Goal: Find specific page/section: Find specific page/section

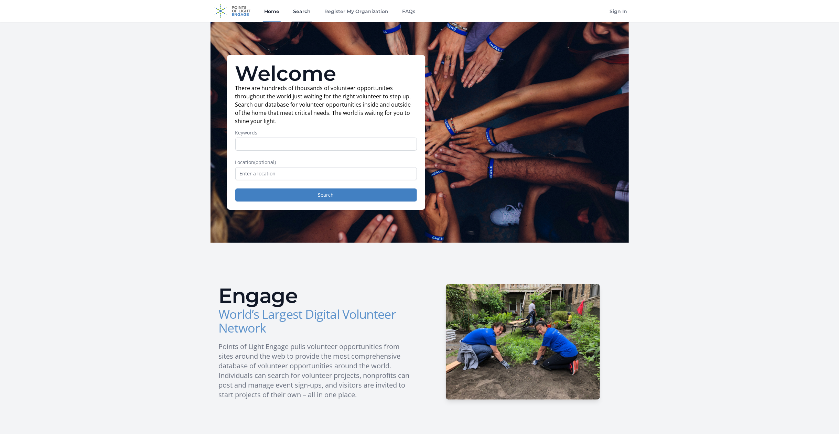
click at [304, 10] on link "Search" at bounding box center [302, 11] width 20 height 22
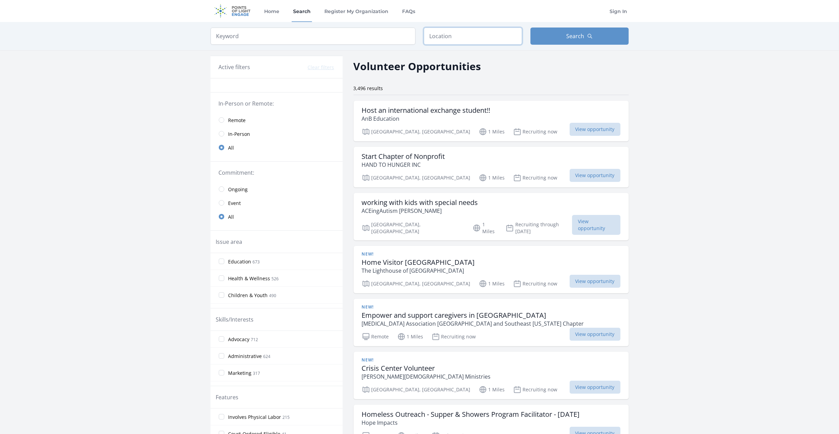
click at [438, 37] on input "text" at bounding box center [473, 36] width 98 height 17
type input "Houston, TX, USA"
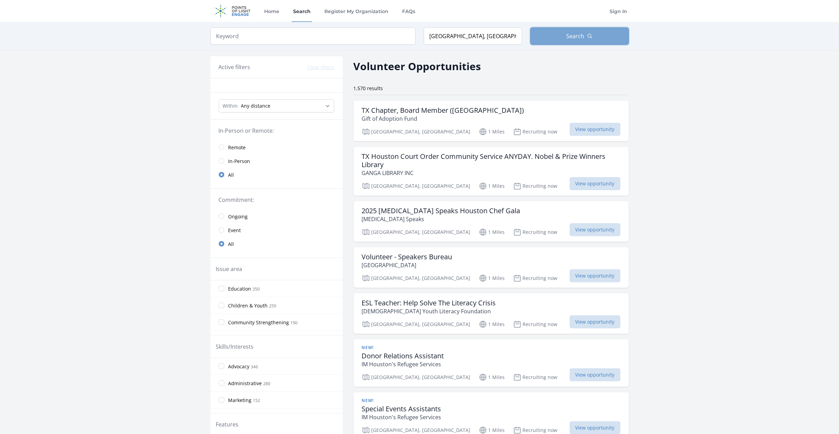
click at [587, 34] on button "Search" at bounding box center [580, 36] width 98 height 17
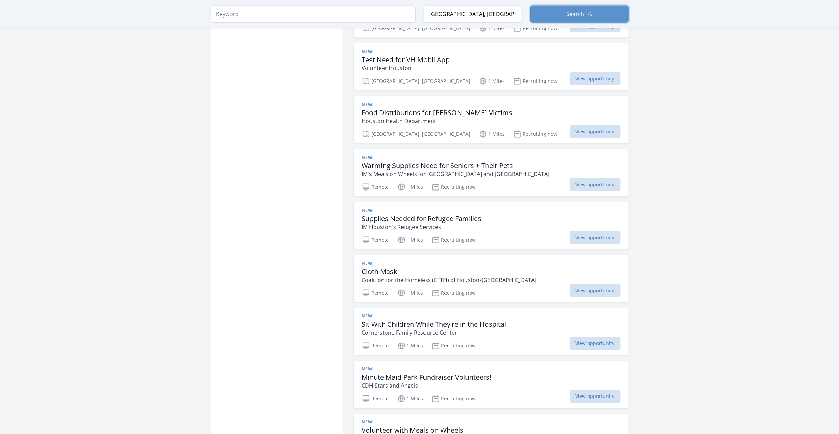
scroll to position [723, 0]
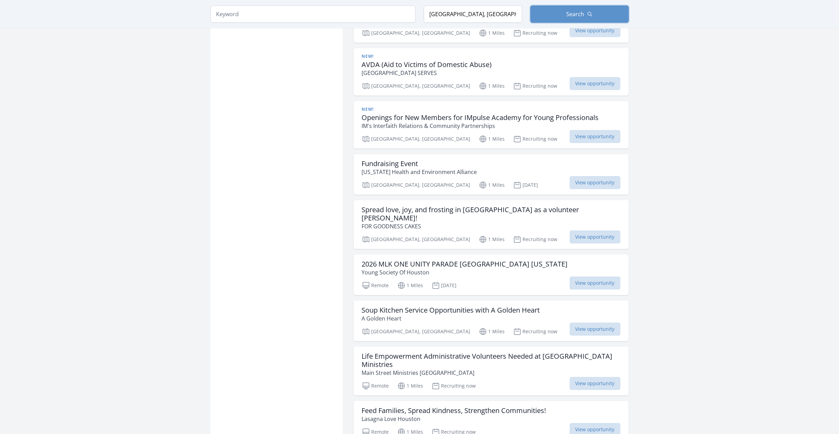
scroll to position [1755, 0]
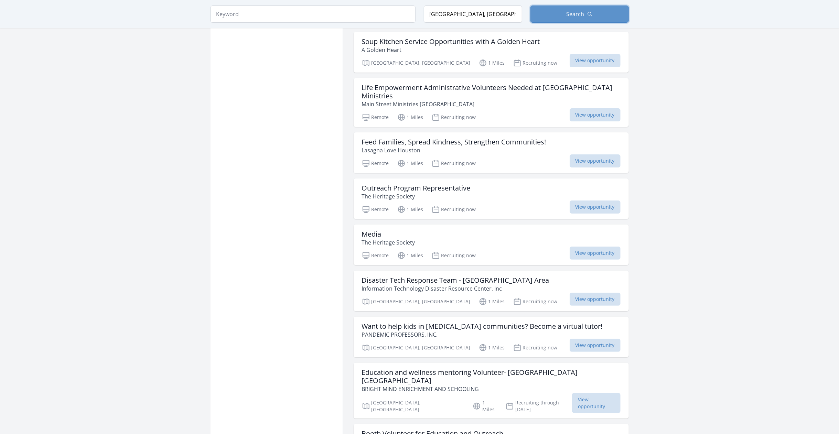
scroll to position [2031, 0]
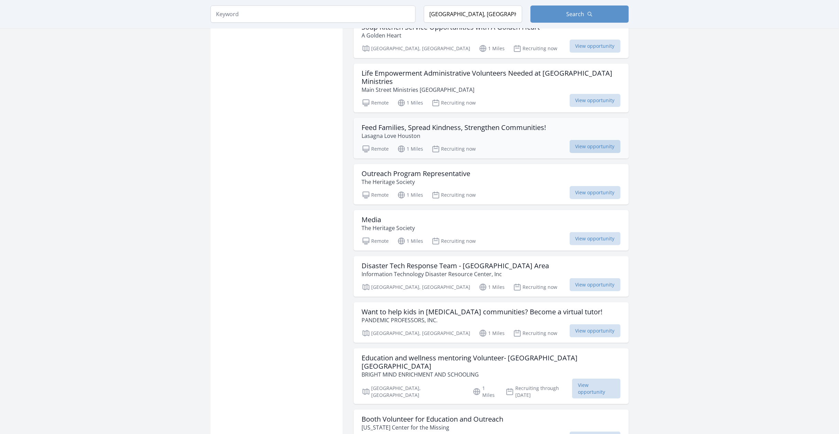
click at [593, 140] on span "View opportunity" at bounding box center [595, 146] width 51 height 13
